Goal: Transaction & Acquisition: Purchase product/service

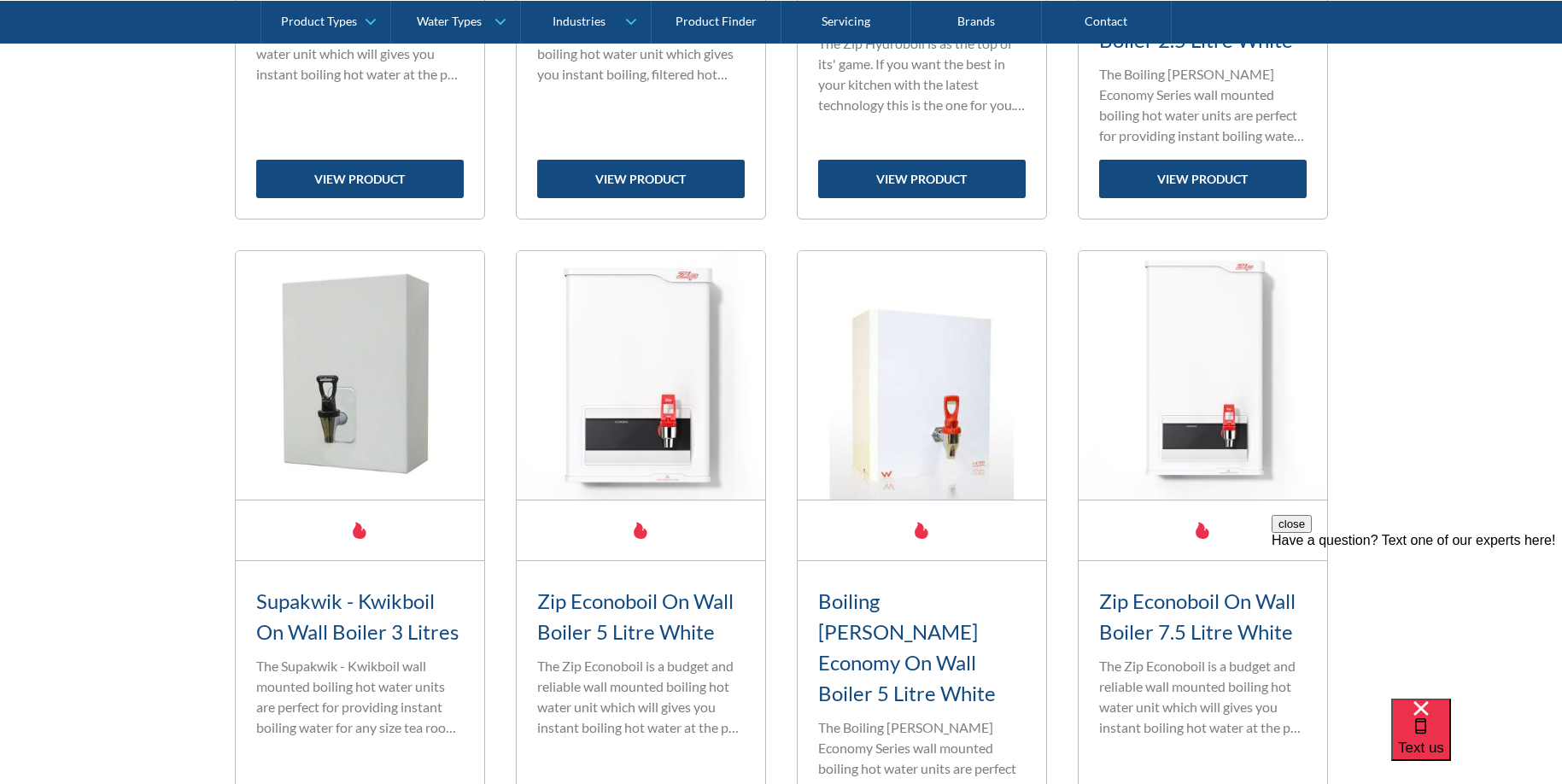
scroll to position [1190, 0]
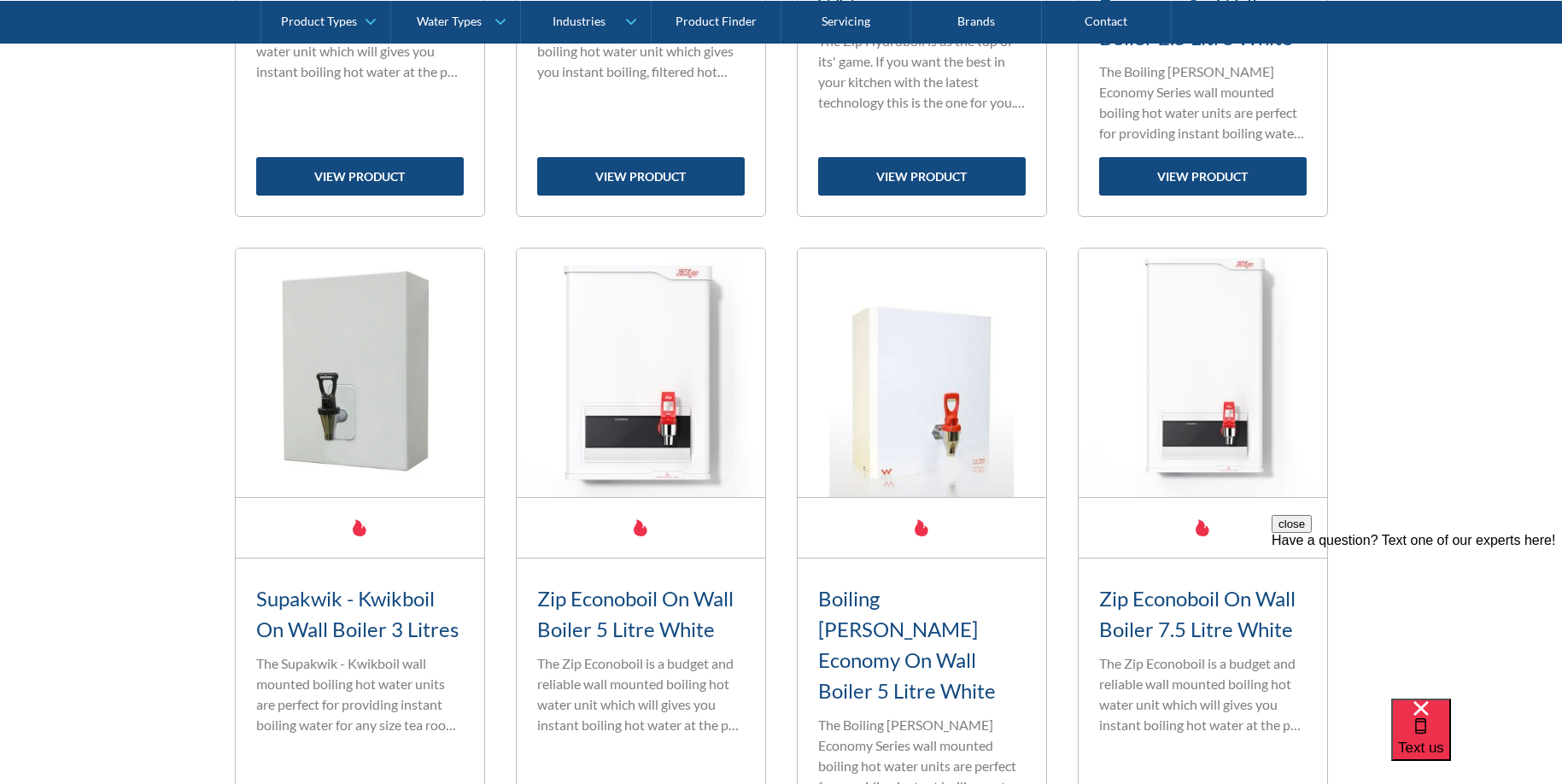
click at [679, 397] on img at bounding box center [640, 372] width 248 height 248
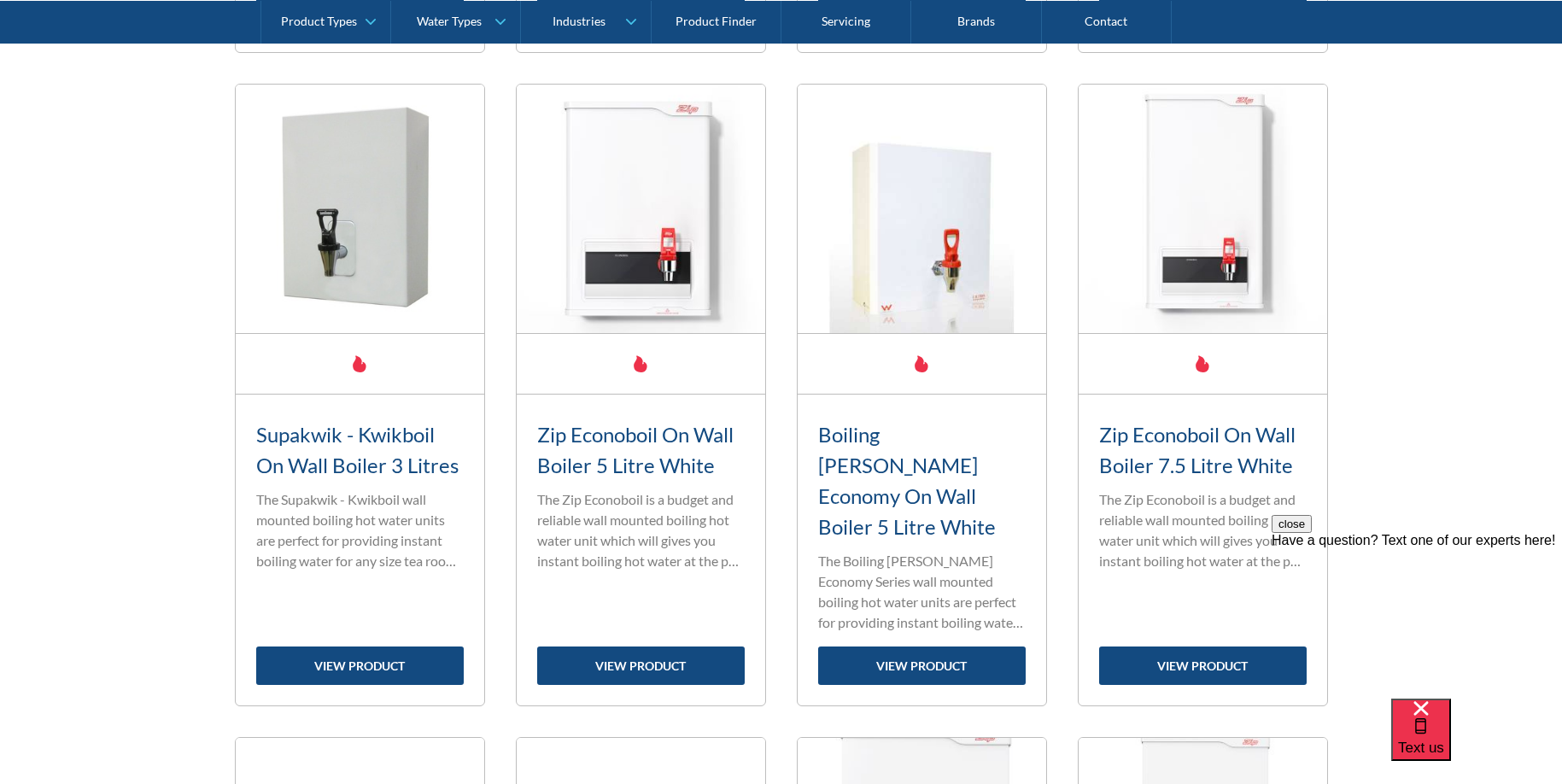
scroll to position [1361, 0]
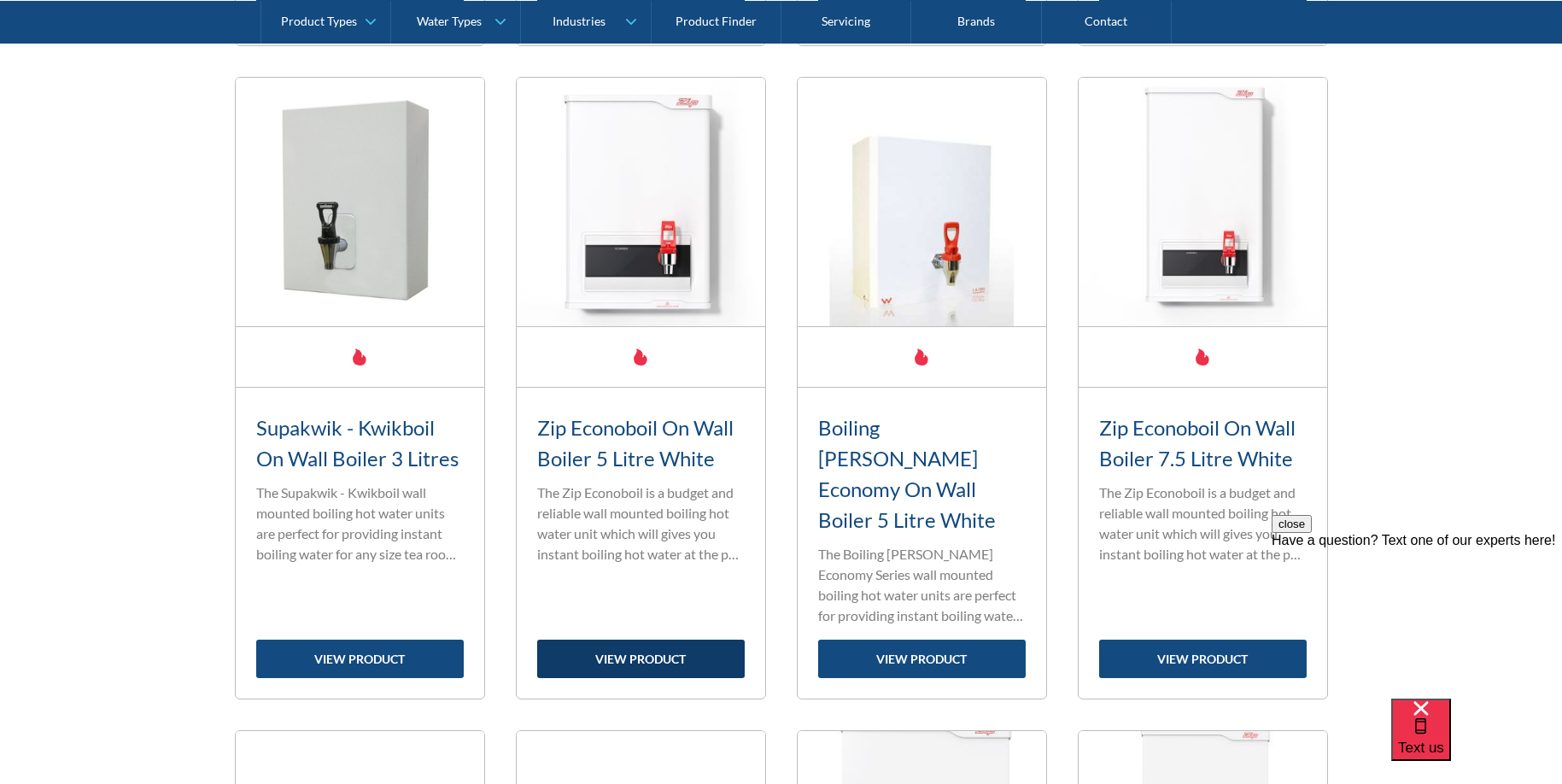
click at [658, 639] on link "view product" at bounding box center [640, 659] width 208 height 39
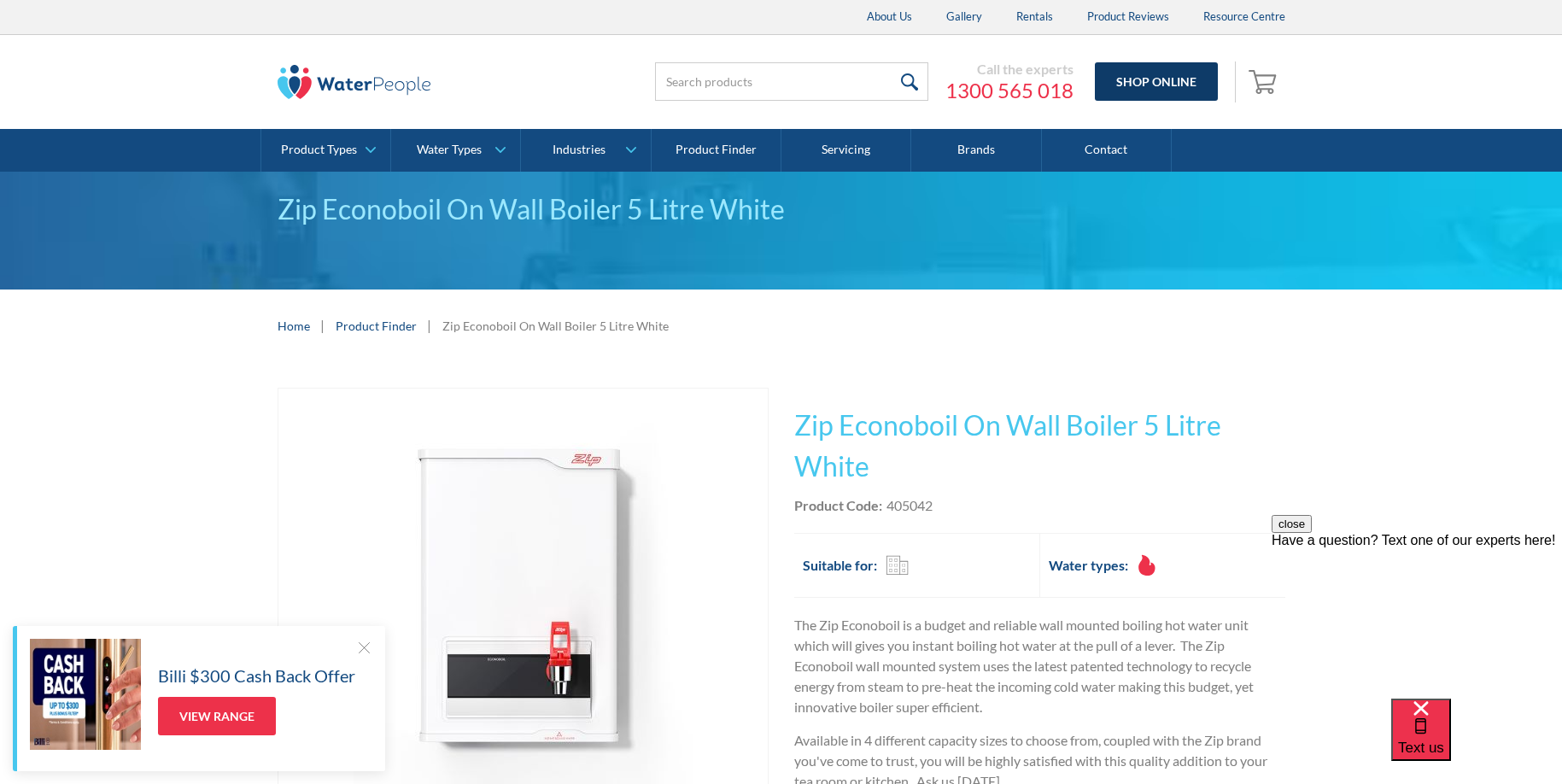
click at [1173, 78] on link "Shop Online" at bounding box center [1156, 82] width 123 height 39
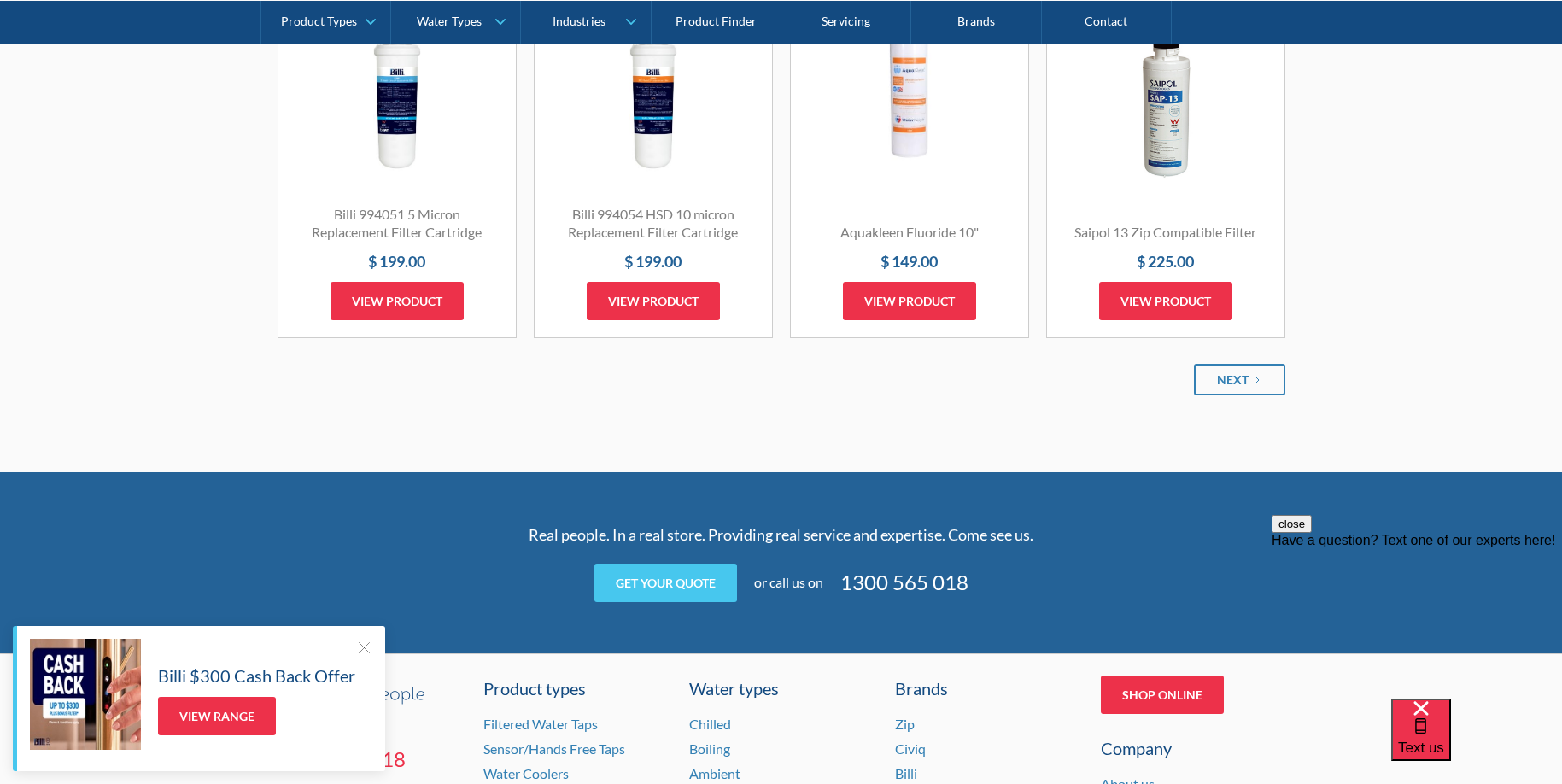
scroll to position [2049, 0]
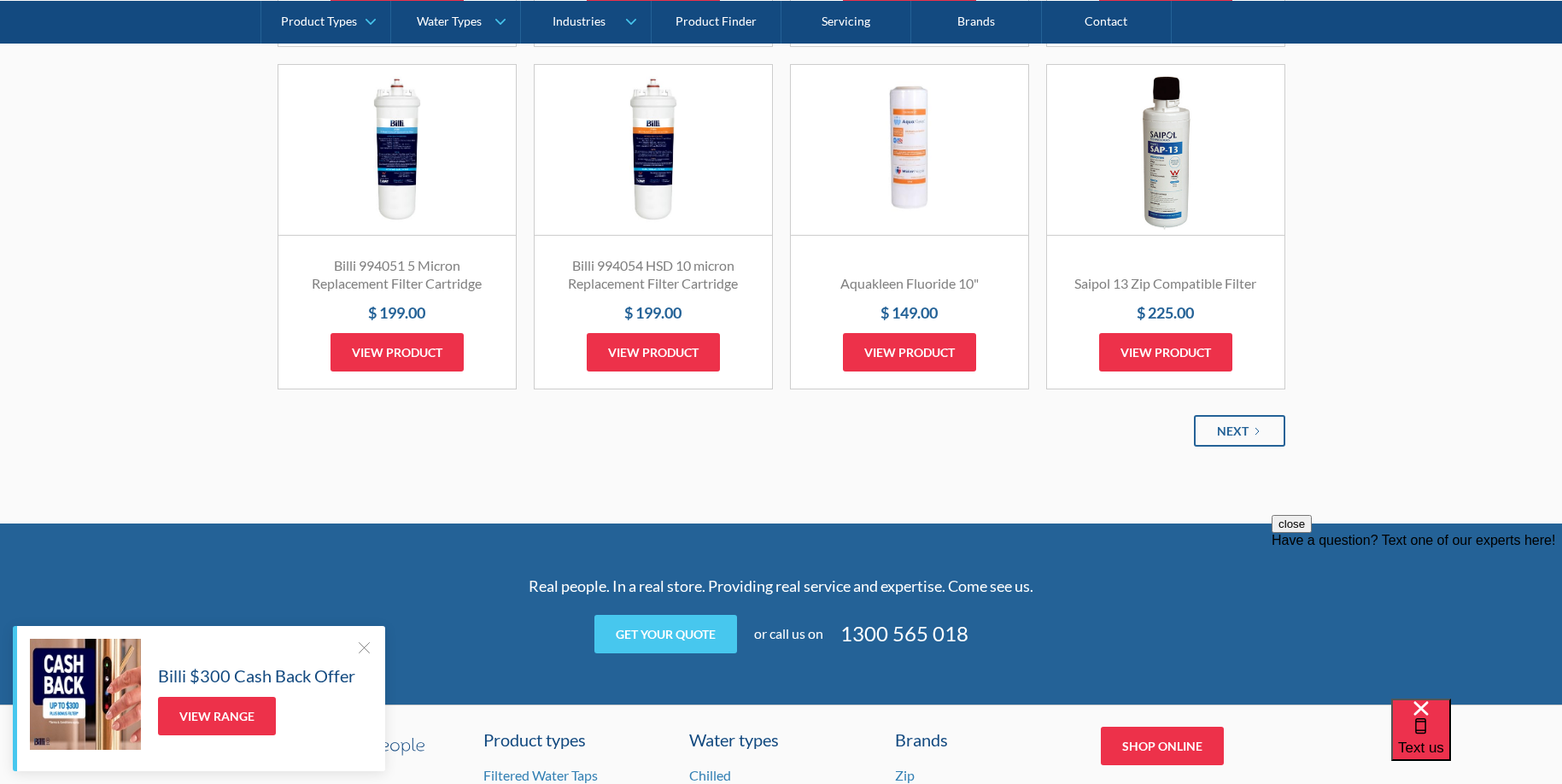
click at [1230, 424] on div "Next" at bounding box center [1233, 431] width 32 height 18
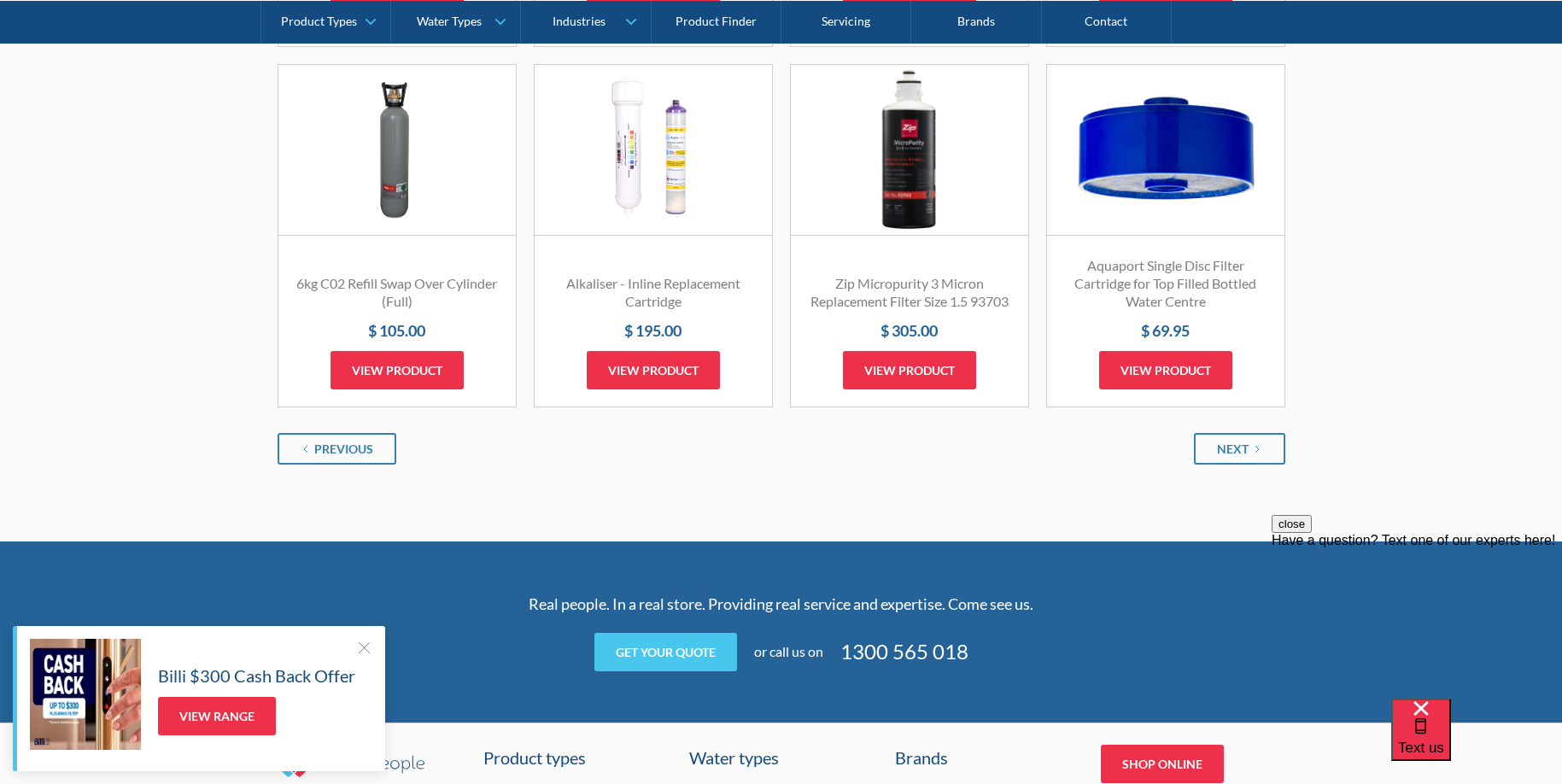
scroll to position [2134, 0]
